Goal: Navigation & Orientation: Find specific page/section

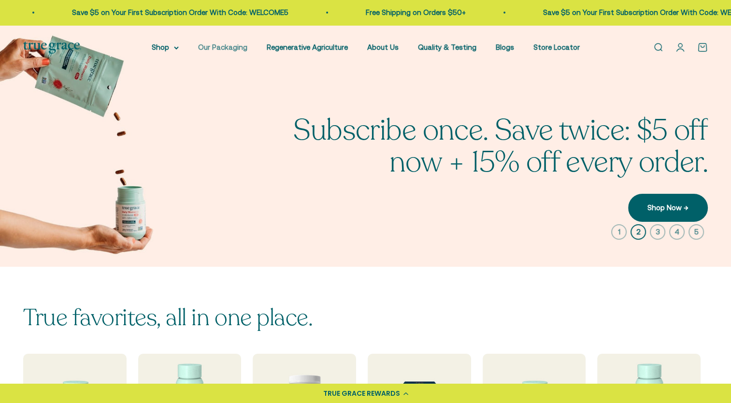
click at [219, 45] on link "Our Packaging" at bounding box center [222, 47] width 49 height 8
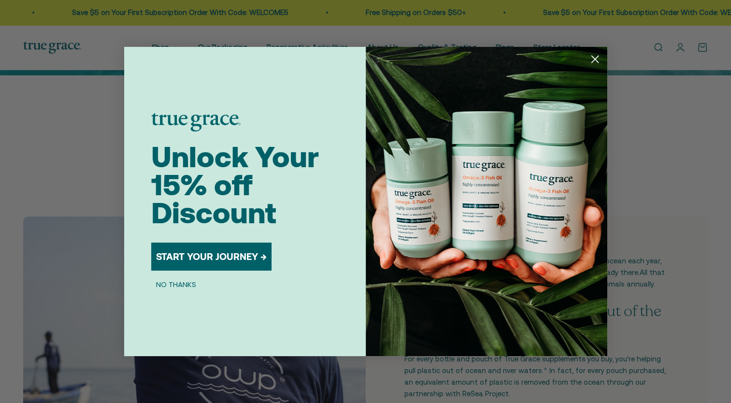
scroll to position [178, 0]
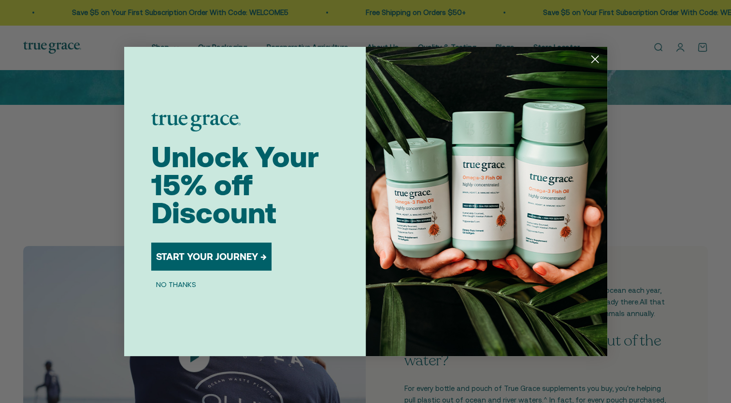
click at [597, 62] on circle "Close dialog" at bounding box center [594, 59] width 16 height 16
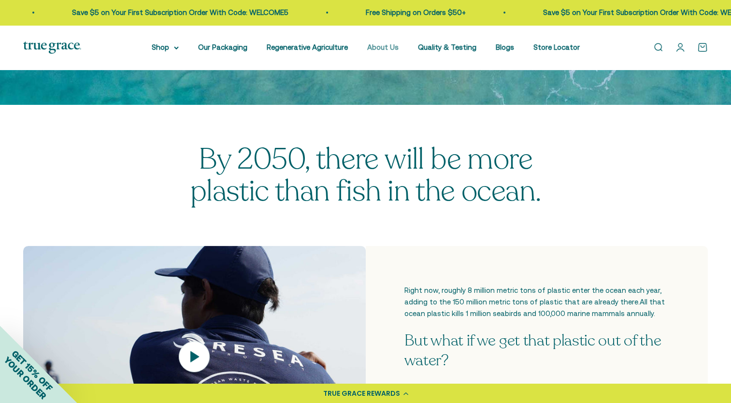
click at [380, 48] on link "About Us" at bounding box center [382, 47] width 31 height 8
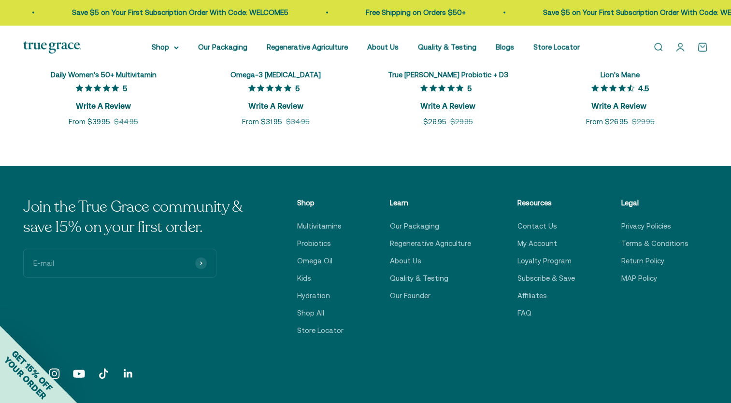
scroll to position [2339, 0]
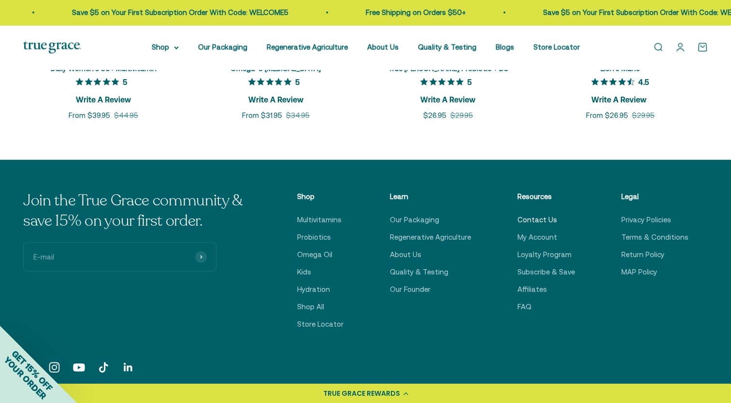
click at [526, 222] on link "Contact Us" at bounding box center [537, 220] width 40 height 12
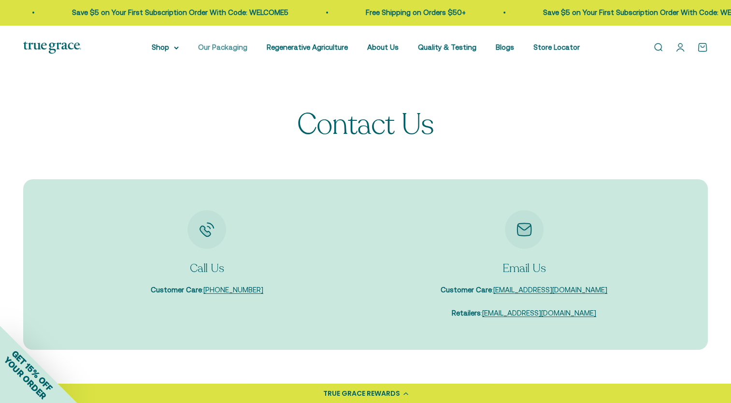
click at [220, 47] on link "Our Packaging" at bounding box center [222, 47] width 49 height 8
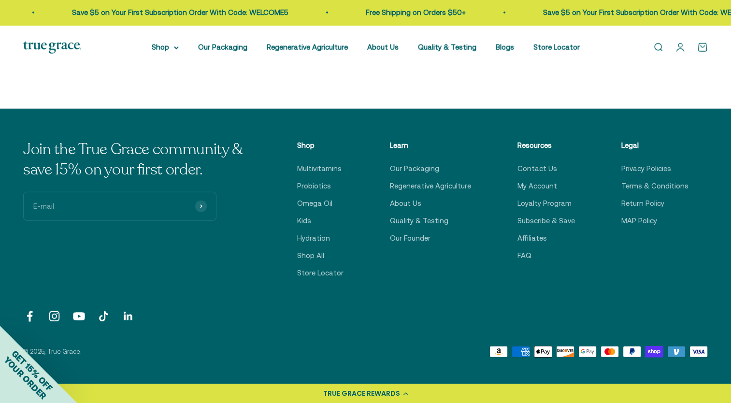
scroll to position [2648, 0]
